Goal: Navigation & Orientation: Find specific page/section

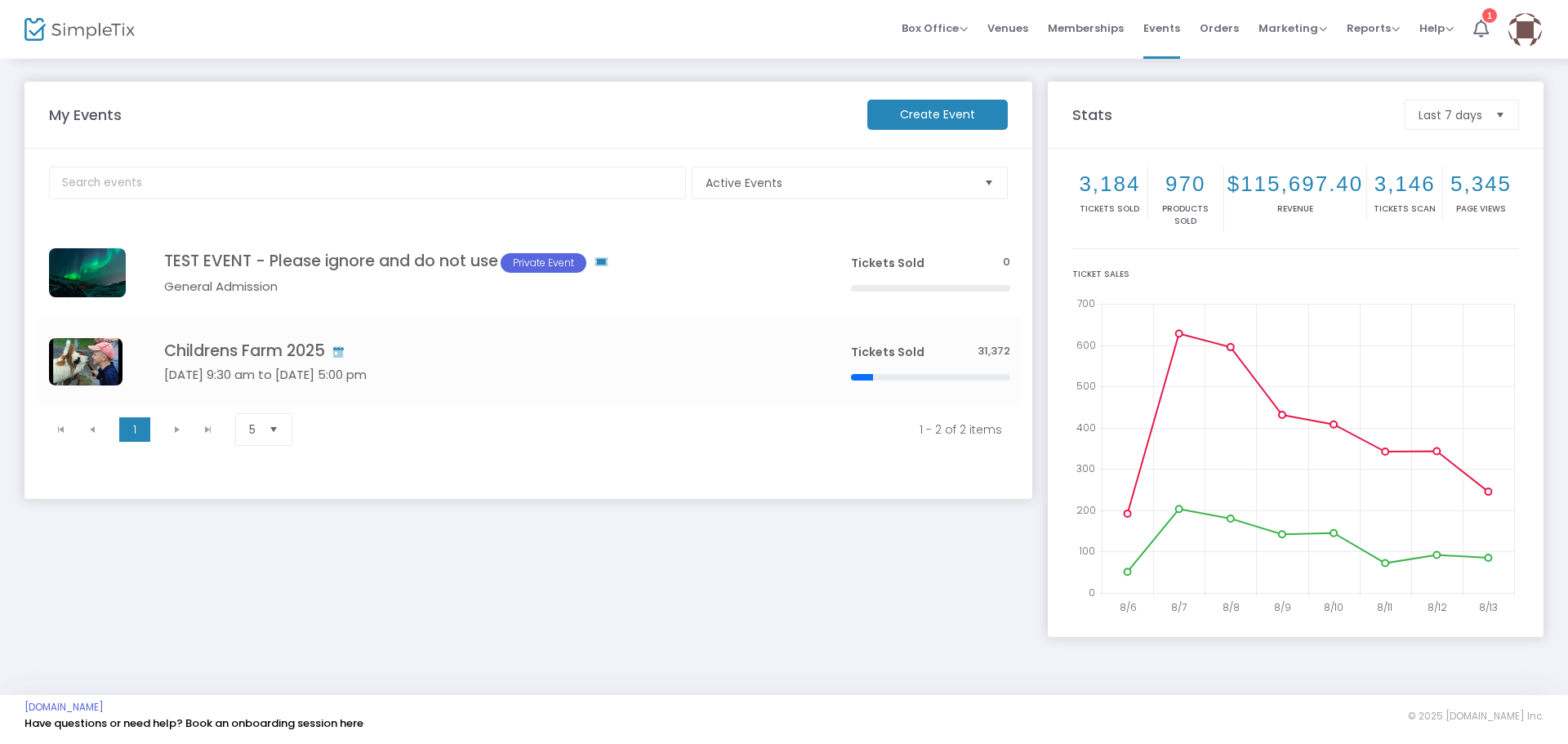
click at [1524, 26] on img at bounding box center [1525, 30] width 34 height 34
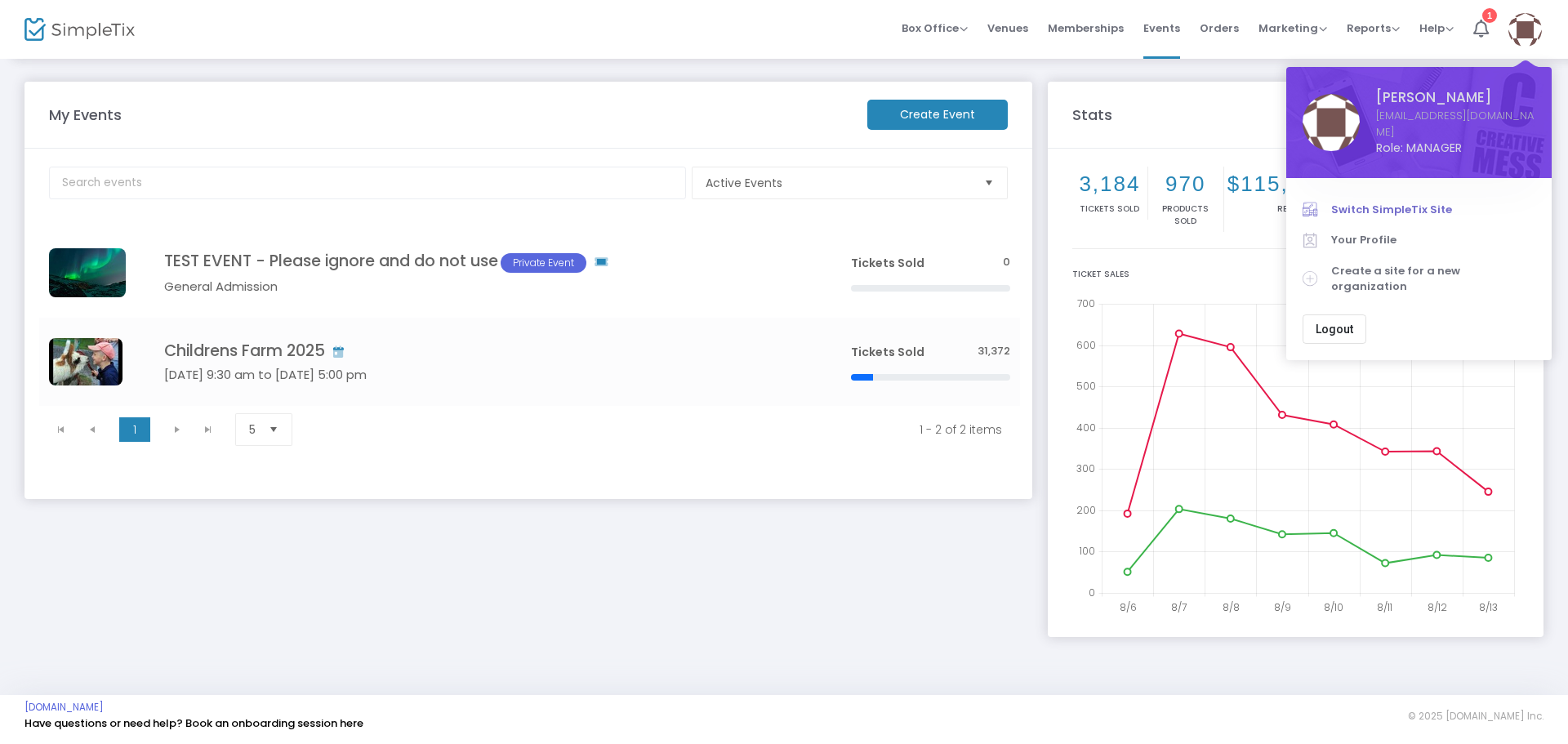
click at [1436, 204] on span "Switch SimpleTix Site" at bounding box center [1433, 210] width 204 height 16
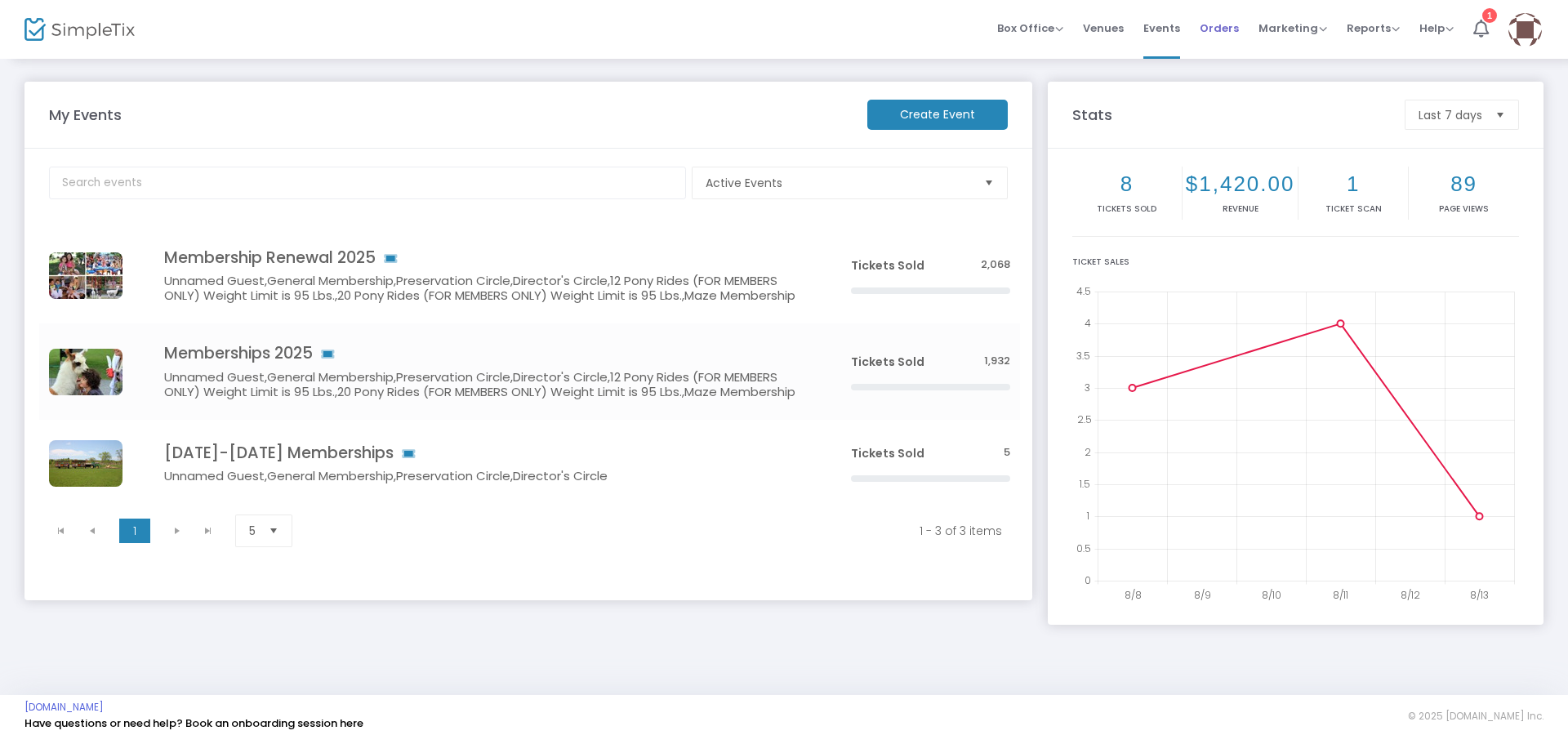
click at [1222, 31] on span "Orders" at bounding box center [1219, 28] width 39 height 42
